Goal: Check status

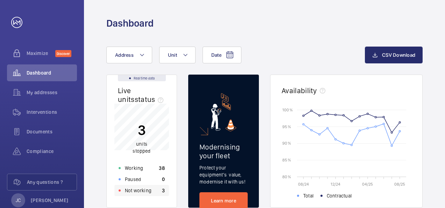
click at [151, 190] on div "Not working 3" at bounding box center [142, 190] width 55 height 11
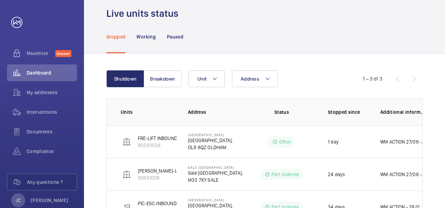
scroll to position [35, 0]
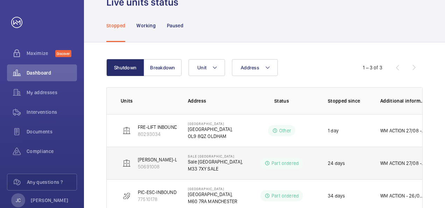
click at [151, 160] on p "[PERSON_NAME]-LIFT" at bounding box center [161, 159] width 46 height 7
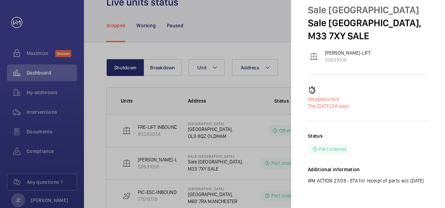
scroll to position [35, 0]
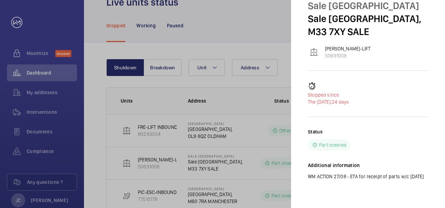
click at [100, 112] on div at bounding box center [222, 104] width 445 height 208
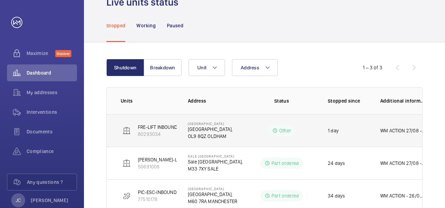
click at [144, 135] on p "80293034" at bounding box center [158, 134] width 40 height 7
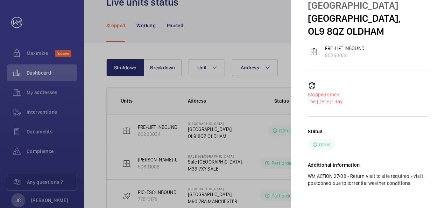
scroll to position [35, 0]
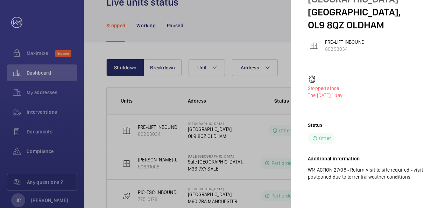
click at [223, 112] on div at bounding box center [222, 104] width 445 height 208
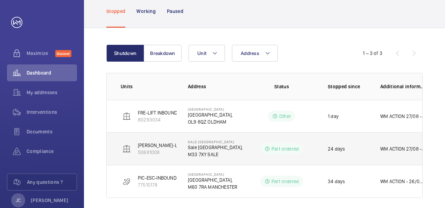
scroll to position [55, 0]
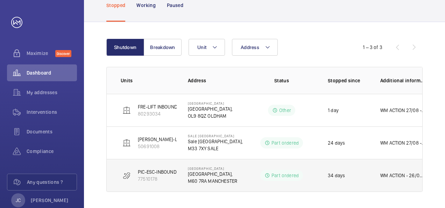
click at [148, 167] on td "PIC-ESC-INBOUND 77510178" at bounding box center [142, 175] width 70 height 33
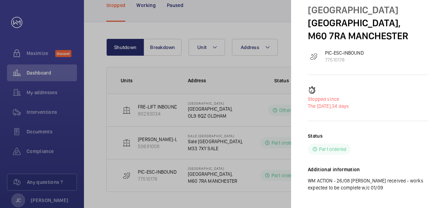
scroll to position [35, 0]
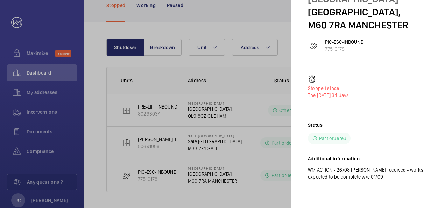
click at [205, 79] on div at bounding box center [222, 104] width 445 height 208
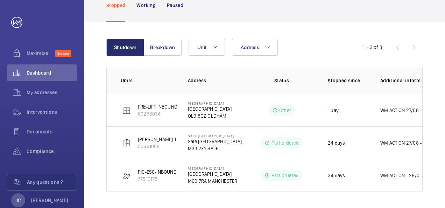
click at [205, 79] on p "Address" at bounding box center [217, 80] width 59 height 7
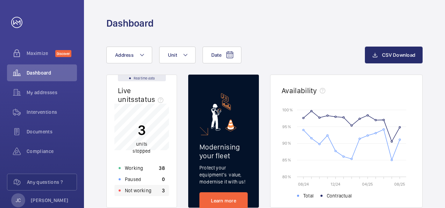
click at [146, 190] on p "Not working" at bounding box center [138, 190] width 27 height 7
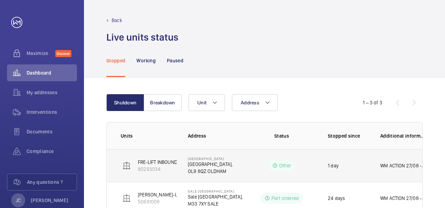
click at [152, 164] on p "FRE-LIFT INBOUND" at bounding box center [158, 162] width 40 height 7
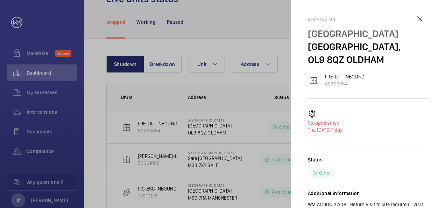
scroll to position [55, 0]
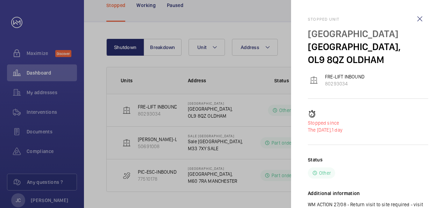
click at [244, 74] on div at bounding box center [222, 104] width 445 height 208
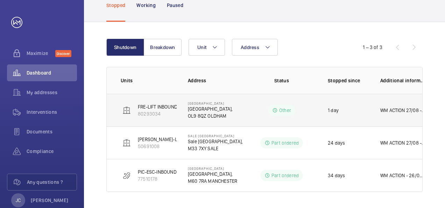
click at [141, 110] on p "80293034" at bounding box center [158, 113] width 40 height 7
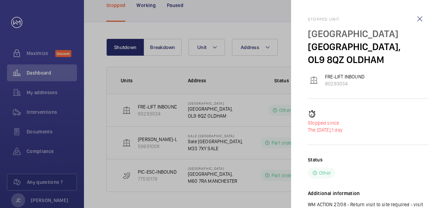
click at [445, 180] on html "Your request has been sent. We will contact you soon. Maximize Discover Dashboa…" at bounding box center [222, 104] width 445 height 208
click at [223, 84] on div at bounding box center [222, 104] width 445 height 208
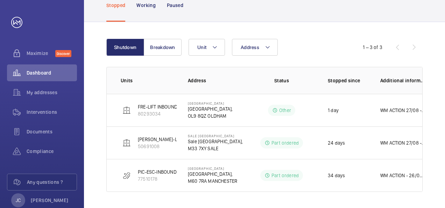
click at [444, 69] on div "Shutdown Breakdown Address Unit 1 – 3 of 3 Units Address Status Stopped since A…" at bounding box center [264, 115] width 361 height 187
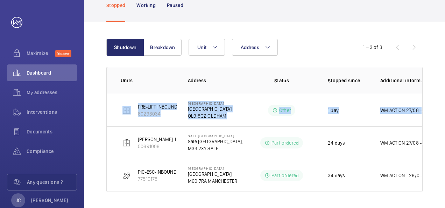
drag, startPoint x: 444, startPoint y: 69, endPoint x: 441, endPoint y: 102, distance: 33.1
click at [441, 102] on div "Shutdown Breakdown Address Unit 1 – 3 of 3 Units Address Status Stopped since A…" at bounding box center [264, 115] width 361 height 187
click at [441, 98] on div "Shutdown Breakdown Address Unit 1 – 3 of 3 Units Address Status Stopped since A…" at bounding box center [264, 115] width 361 height 187
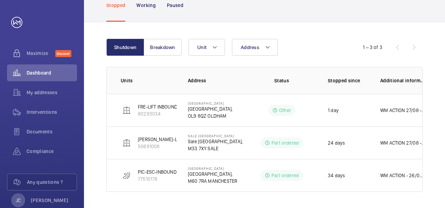
click at [445, 140] on html "Your request has been sent. We will contact you soon. Maximize Discover Dashboa…" at bounding box center [222, 104] width 445 height 208
click at [429, 167] on div "Shutdown Breakdown Address Unit 1 – 3 of 3 Units Address Status Stopped since A…" at bounding box center [264, 115] width 361 height 187
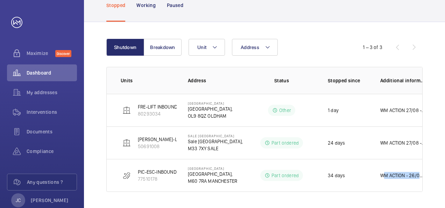
click at [429, 167] on div "Shutdown Breakdown Address Unit 1 – 3 of 3 Units Address Status Stopped since A…" at bounding box center [264, 115] width 361 height 187
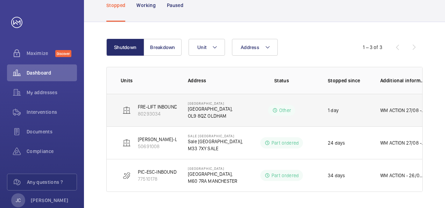
click at [151, 111] on p "80293034" at bounding box center [158, 113] width 40 height 7
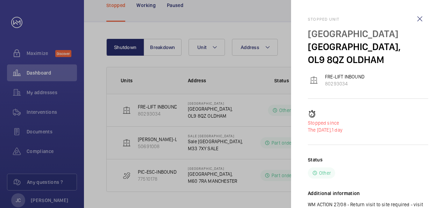
click at [419, 109] on div "Stopped unit Freehold Railway Station Freehold Railway Station, OL9 8QZ OLDHAM …" at bounding box center [368, 121] width 120 height 209
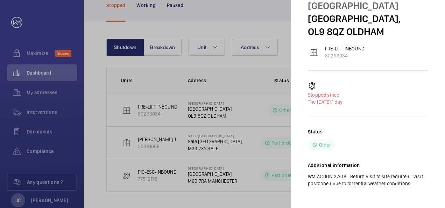
scroll to position [35, 0]
